Goal: Download file/media

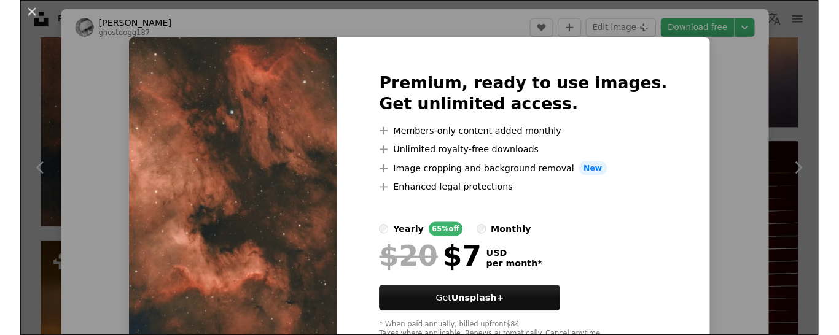
scroll to position [41, 0]
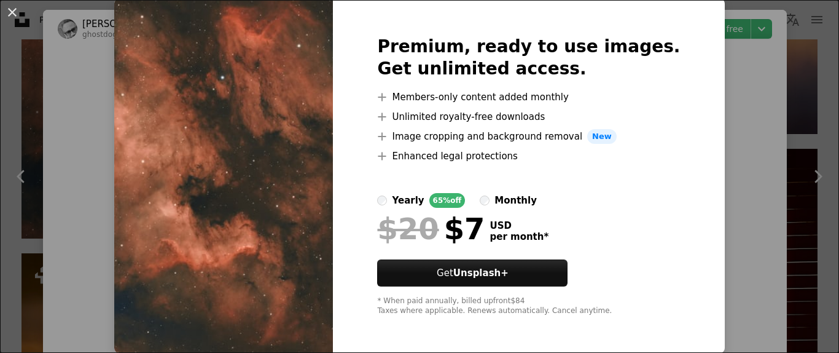
click at [754, 139] on div "An X shape Premium, ready to use images. Get unlimited access. A plus sign Memb…" at bounding box center [419, 176] width 839 height 353
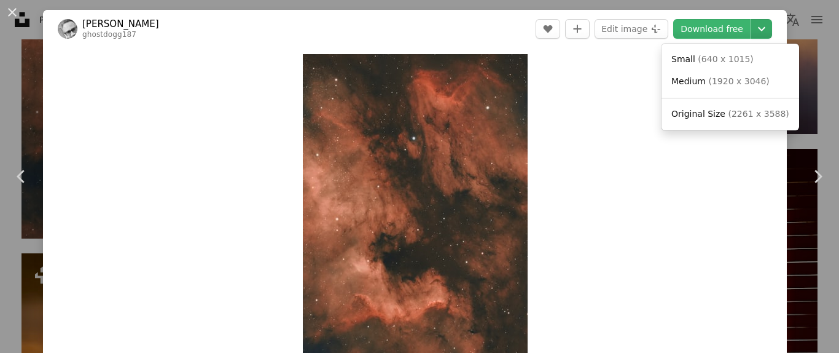
click at [771, 32] on icon "Chevron down" at bounding box center [762, 28] width 20 height 15
click at [700, 81] on span "Medium" at bounding box center [688, 81] width 34 height 10
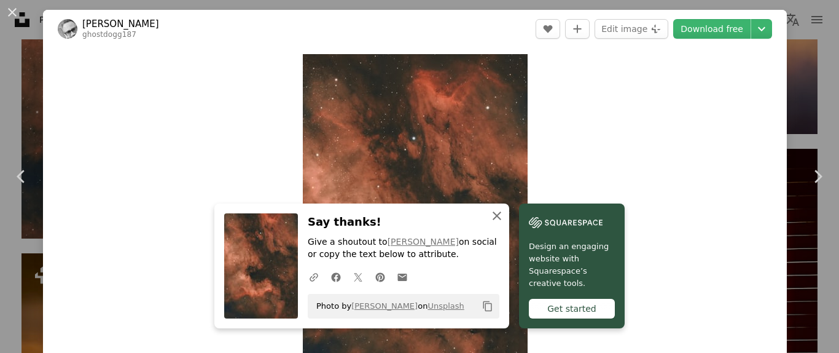
click at [499, 211] on icon "An X shape" at bounding box center [497, 215] width 15 height 15
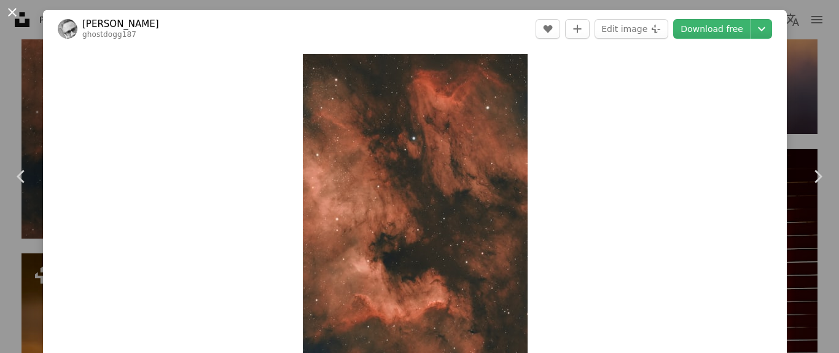
click at [12, 18] on button "An X shape" at bounding box center [12, 12] width 15 height 15
